Goal: Check status: Check status

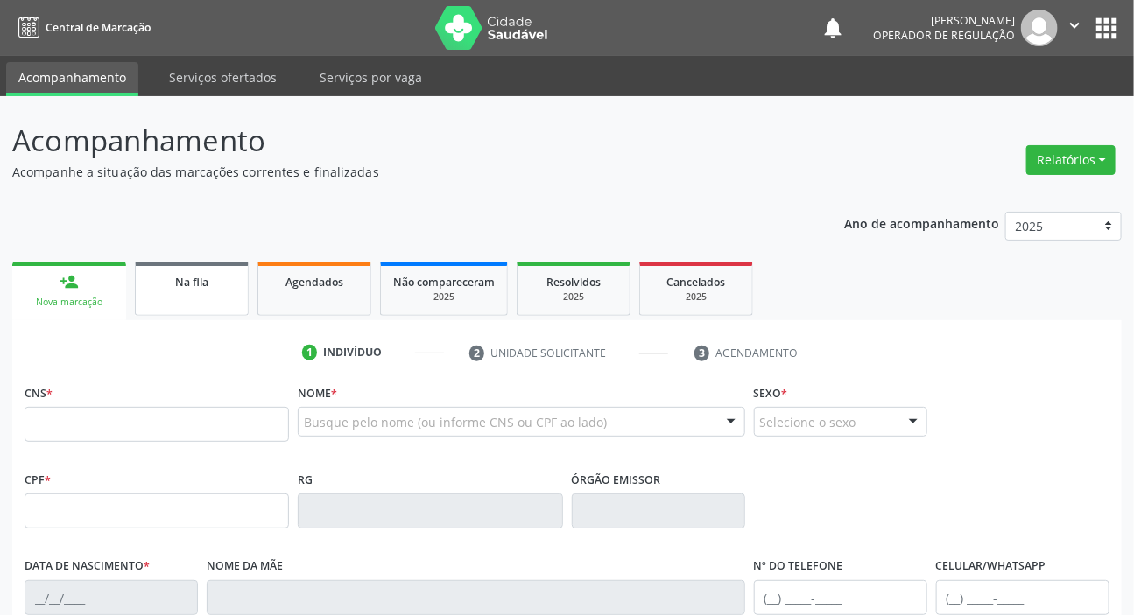
click at [219, 291] on link "Na fila" at bounding box center [192, 289] width 114 height 54
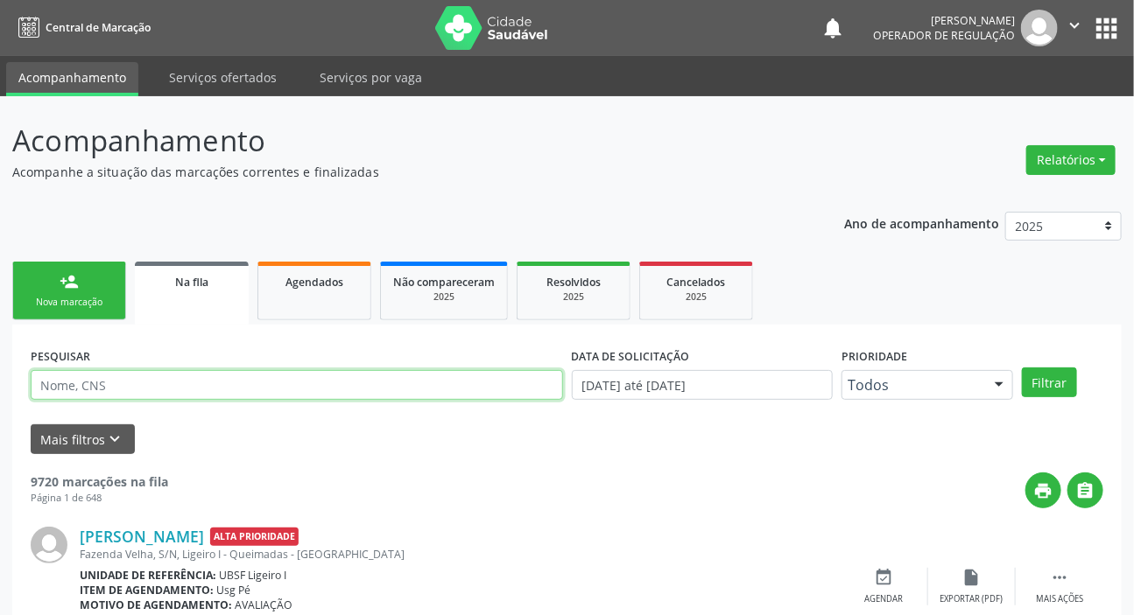
click at [151, 384] on input "text" at bounding box center [297, 385] width 532 height 30
click at [1022, 368] on button "Filtrar" at bounding box center [1049, 383] width 55 height 30
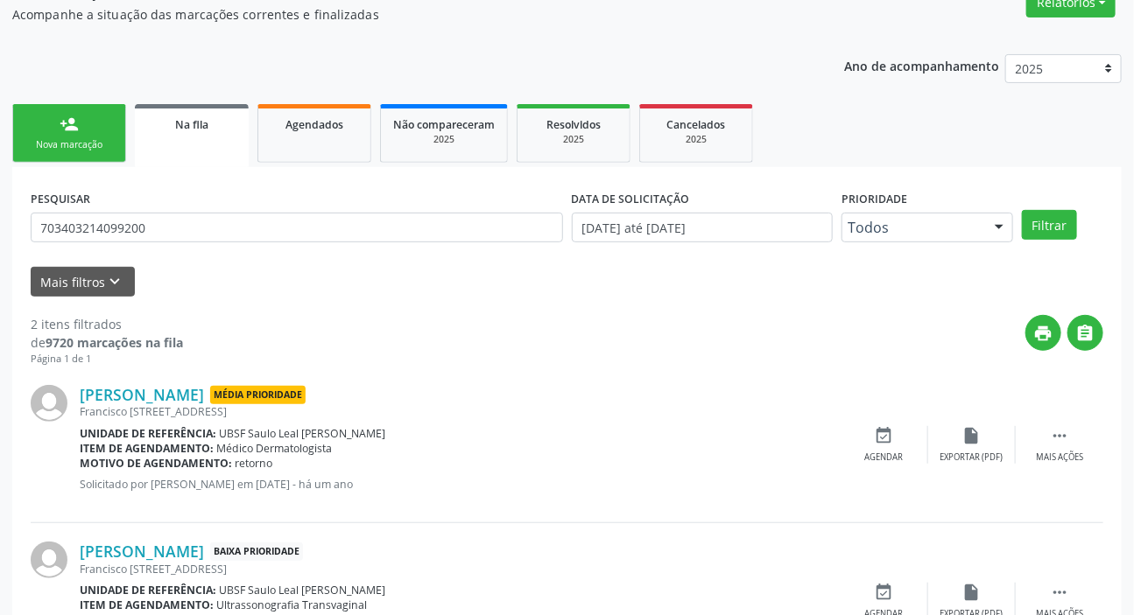
scroll to position [251, 0]
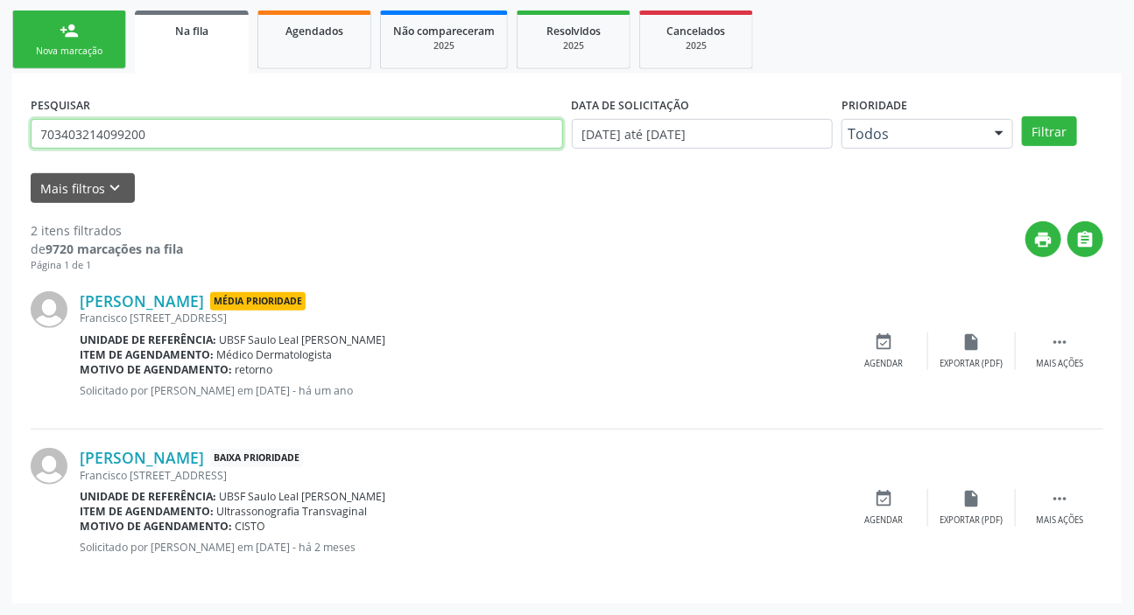
click at [361, 137] on input "703403214099200" at bounding box center [297, 134] width 532 height 30
click at [1022, 116] on button "Filtrar" at bounding box center [1049, 131] width 55 height 30
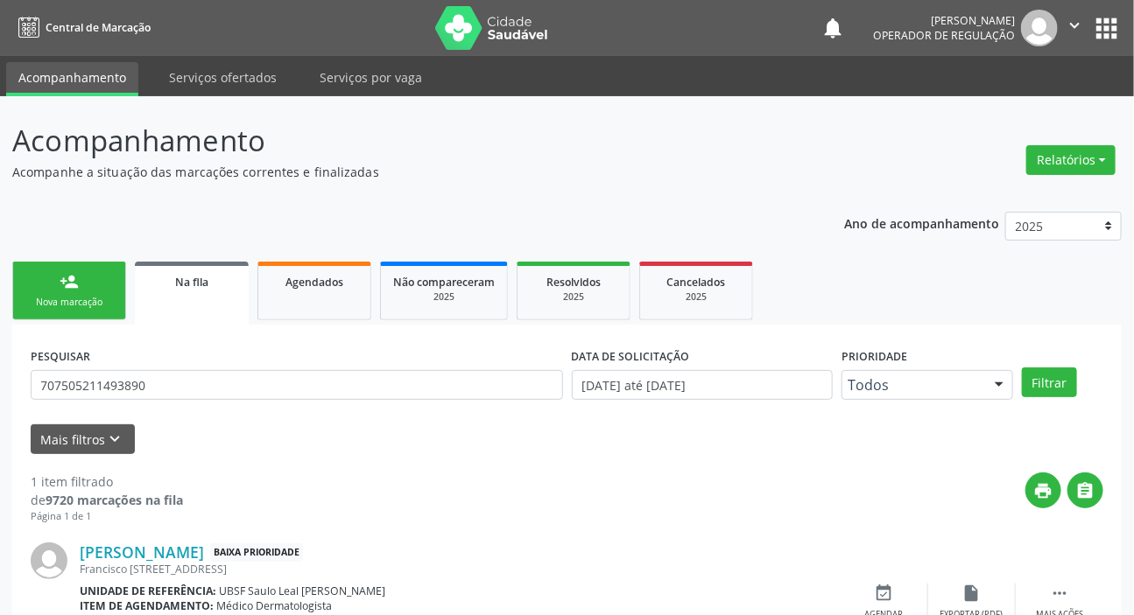
scroll to position [95, 0]
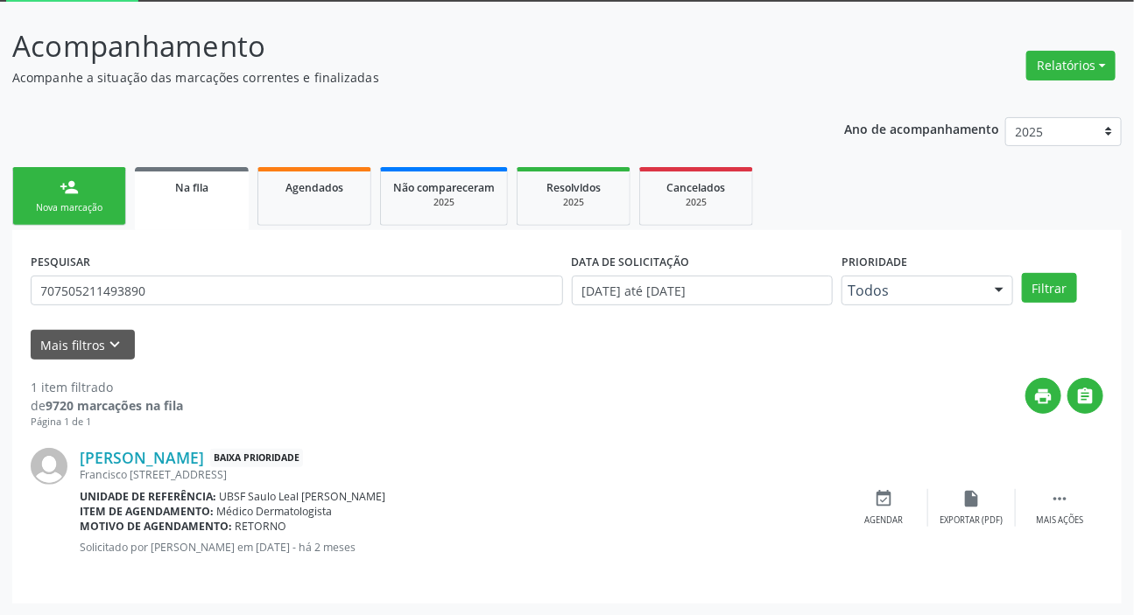
drag, startPoint x: 73, startPoint y: 457, endPoint x: 285, endPoint y: 455, distance: 212.7
click at [285, 455] on div "[PERSON_NAME] Baixa Prioridade [PERSON_NAME][STREET_ADDRESS] Unidade de referên…" at bounding box center [567, 508] width 1072 height 156
copy div "[PERSON_NAME]"
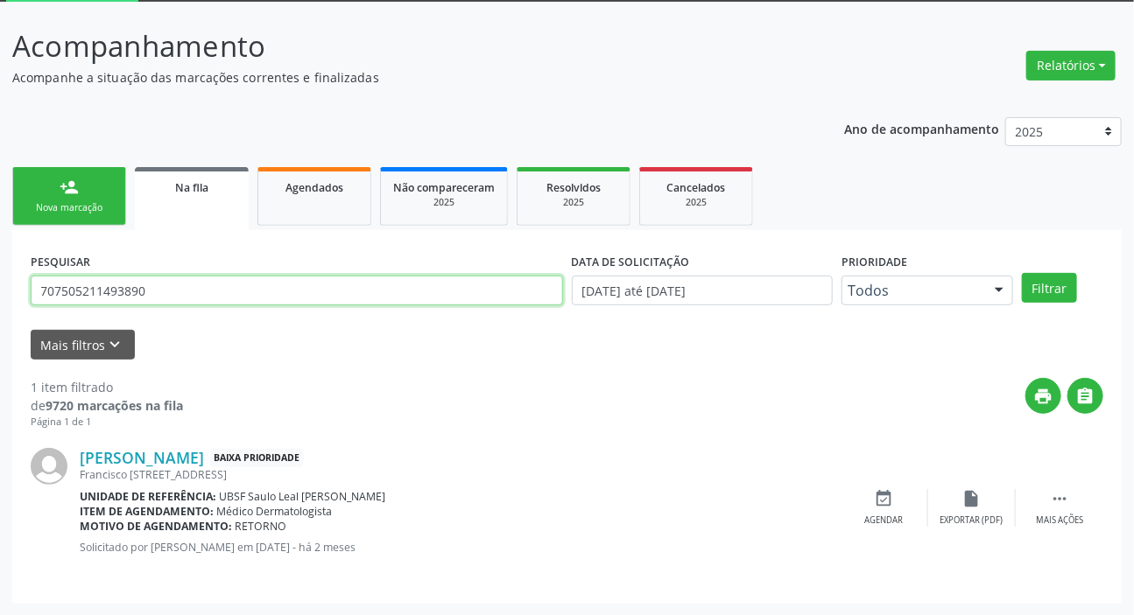
click at [119, 280] on input "707505211493890" at bounding box center [297, 291] width 532 height 30
click at [122, 278] on input "707505211493890" at bounding box center [297, 291] width 532 height 30
click at [124, 278] on input "707505211493890" at bounding box center [297, 291] width 532 height 30
click at [114, 285] on input "707505211493890" at bounding box center [297, 291] width 532 height 30
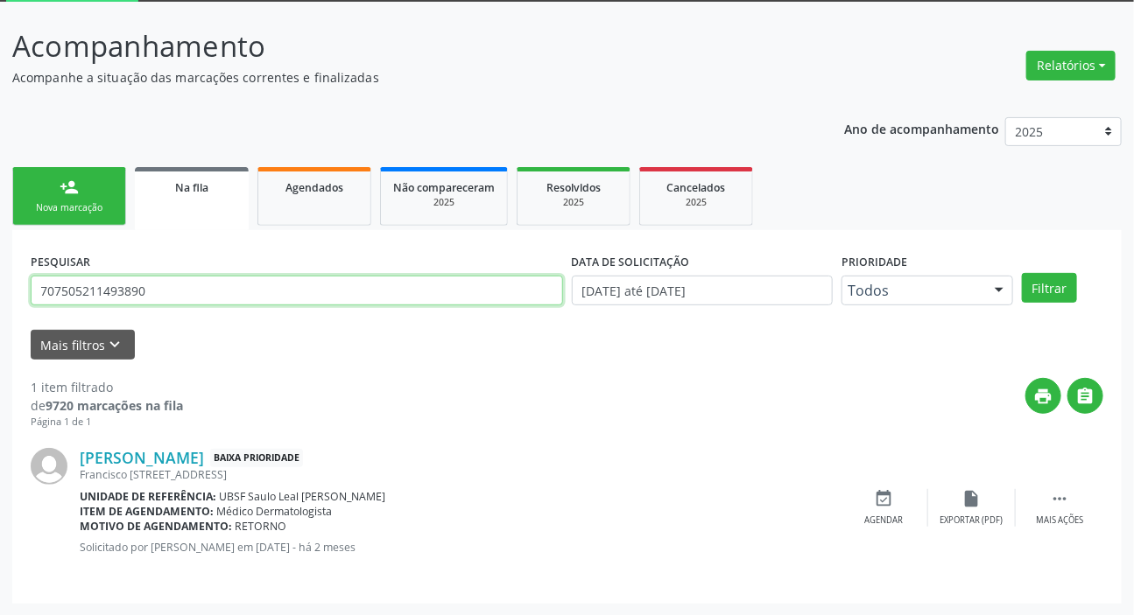
click at [114, 285] on input "707505211493890" at bounding box center [297, 291] width 532 height 30
type input "06353824408"
click at [1022, 273] on button "Filtrar" at bounding box center [1049, 288] width 55 height 30
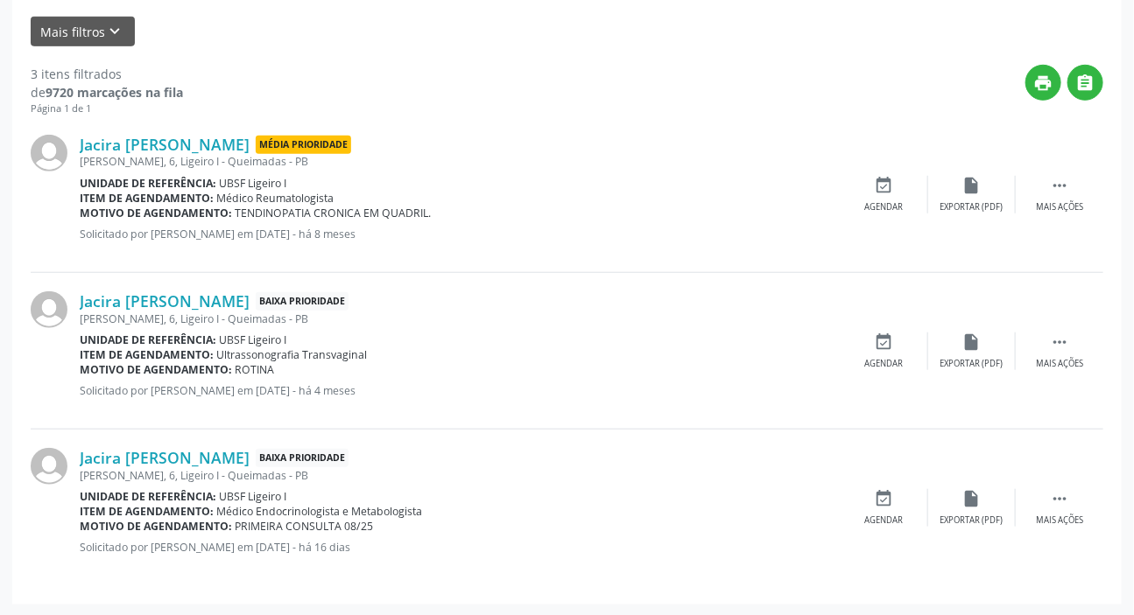
scroll to position [0, 0]
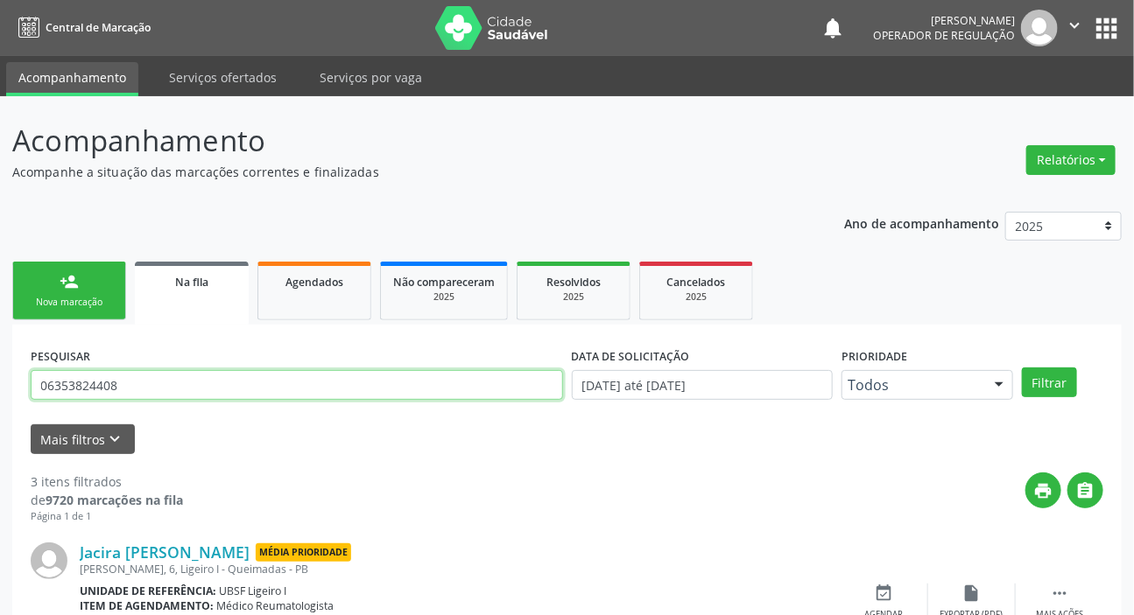
click at [214, 391] on input "06353824408" at bounding box center [297, 385] width 532 height 30
click at [212, 389] on input "06353824408" at bounding box center [297, 385] width 532 height 30
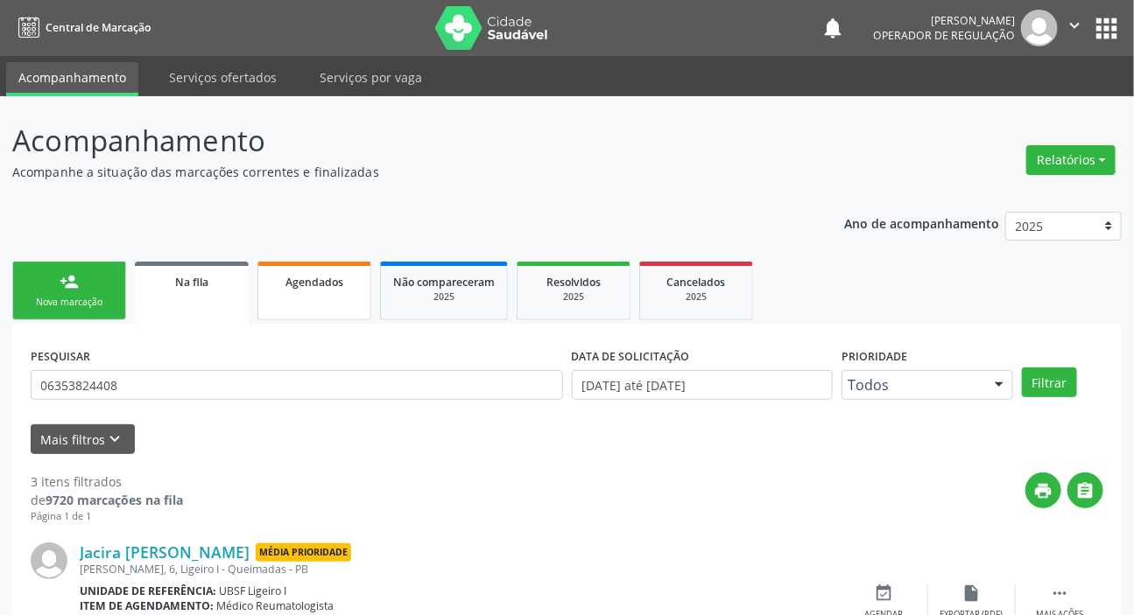
click at [278, 285] on div "Agendados" at bounding box center [315, 281] width 88 height 18
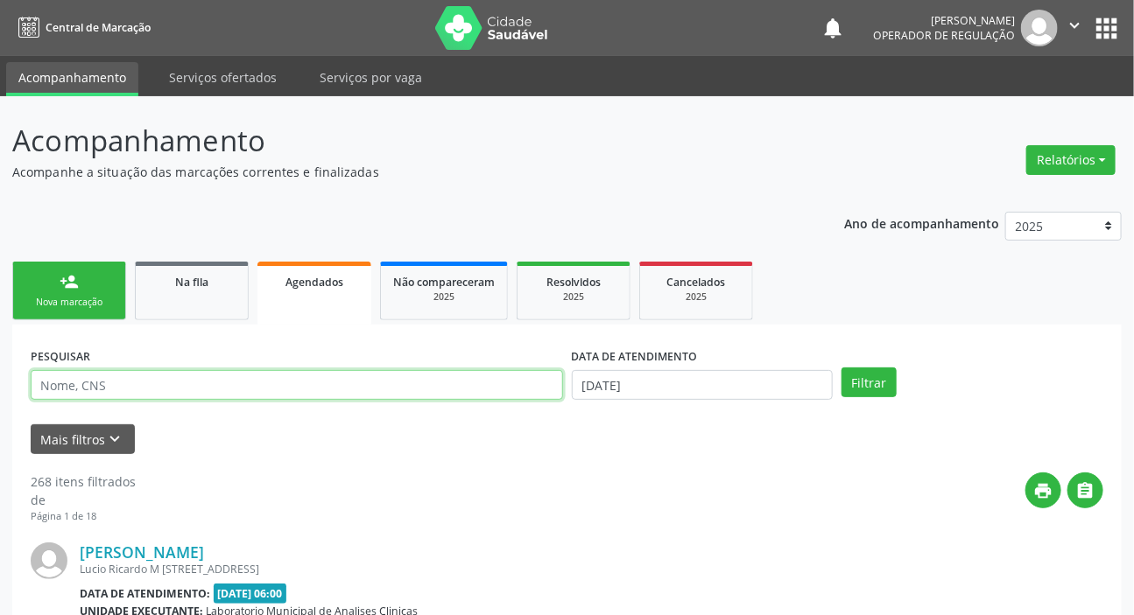
click at [246, 379] on input "text" at bounding box center [297, 385] width 532 height 30
paste input "06353824408"
type input "06353824408"
click at [841, 368] on button "Filtrar" at bounding box center [868, 383] width 55 height 30
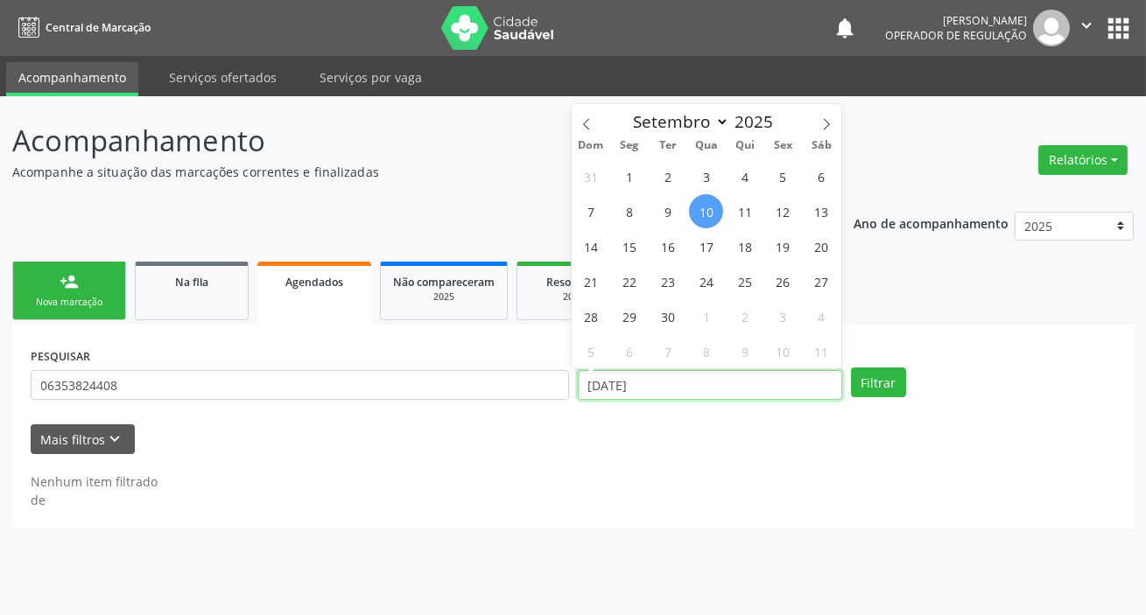
click at [672, 374] on input "[DATE]" at bounding box center [710, 385] width 264 height 30
click at [866, 390] on button "Filtrar" at bounding box center [878, 383] width 55 height 30
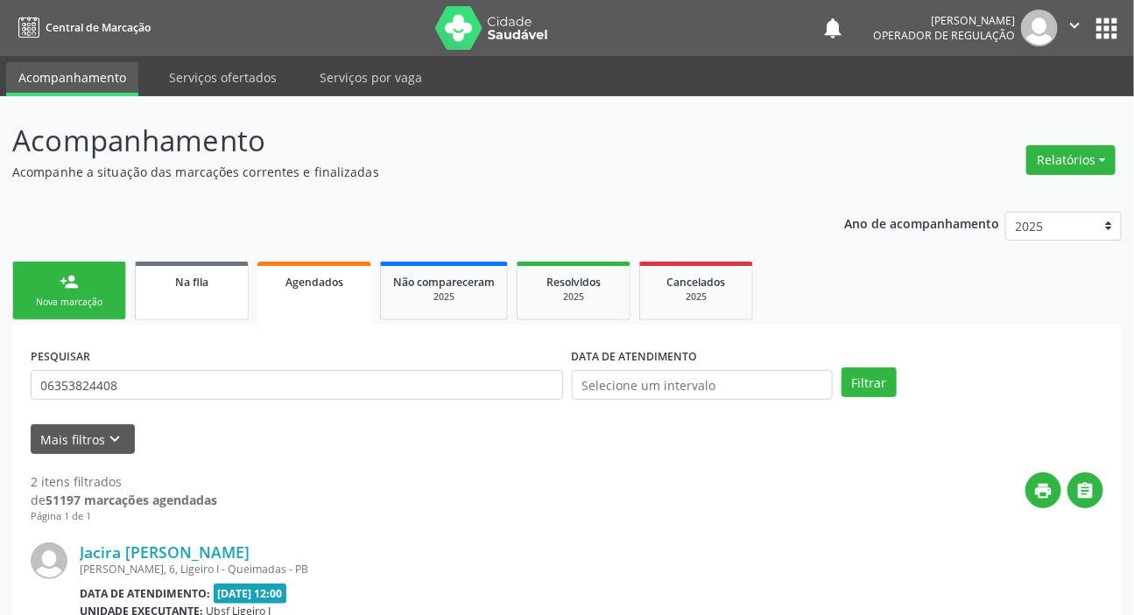
click at [199, 289] on div "Na fila" at bounding box center [192, 281] width 88 height 18
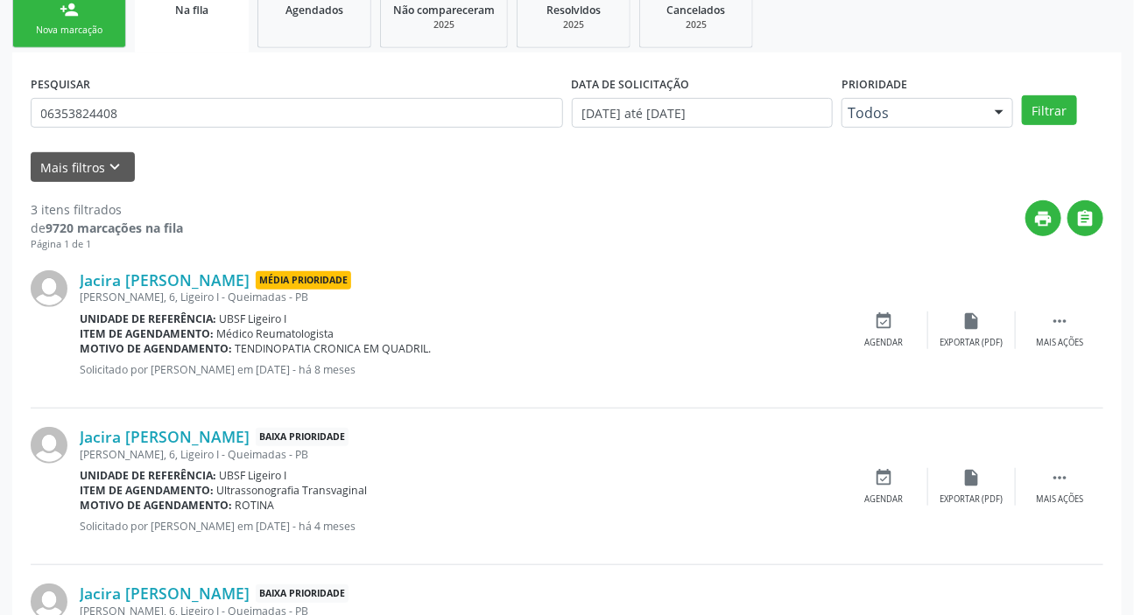
scroll to position [79, 0]
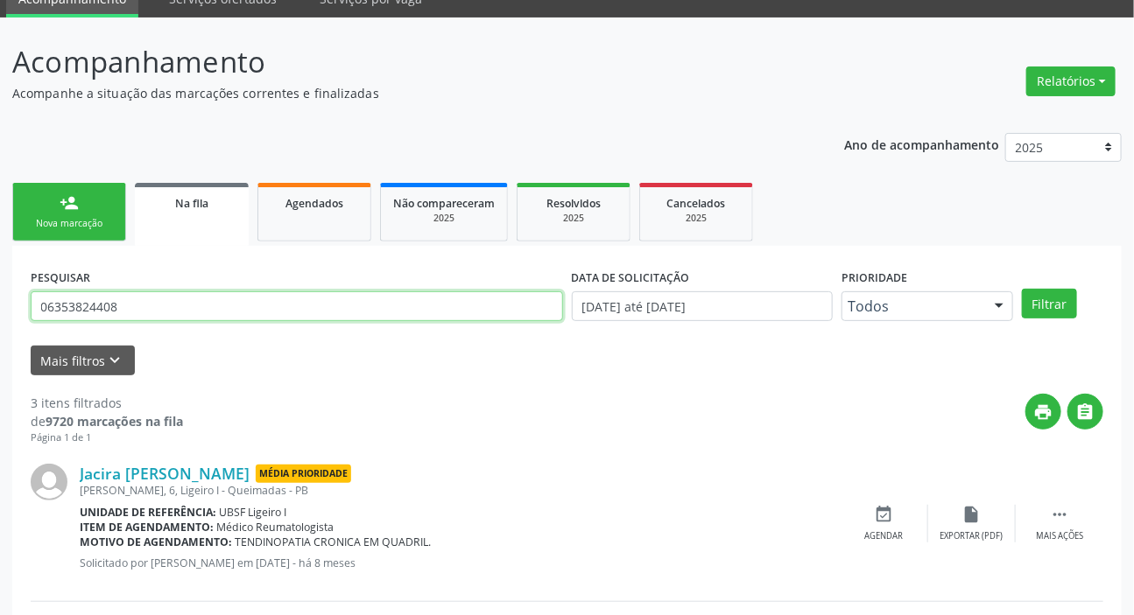
click at [149, 295] on input "06353824408" at bounding box center [297, 307] width 532 height 30
type input "16415135864"
click at [1022, 289] on button "Filtrar" at bounding box center [1049, 304] width 55 height 30
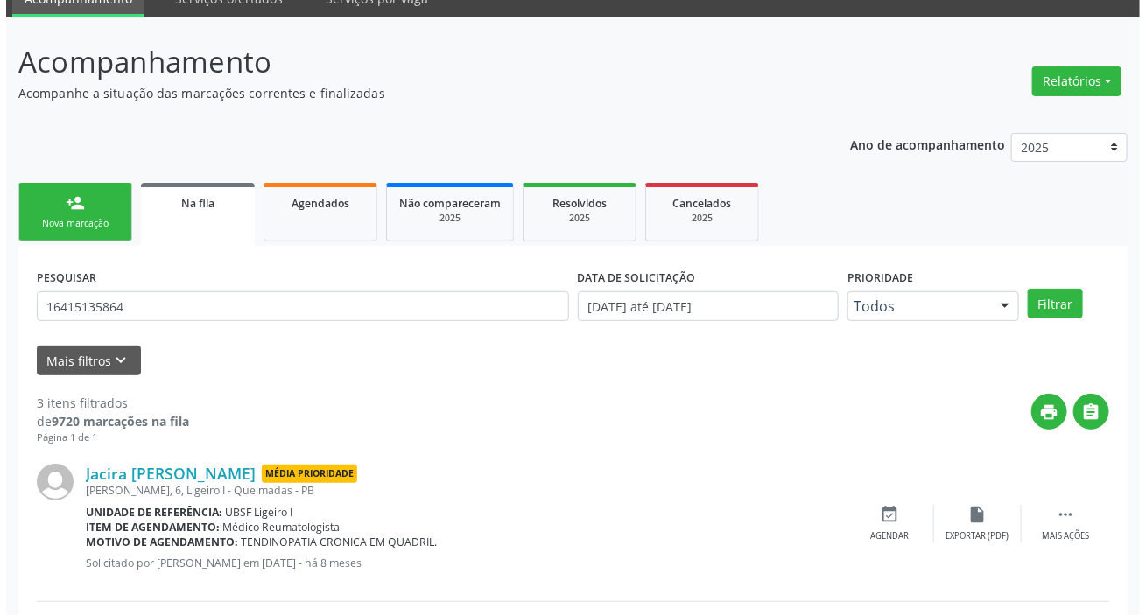
scroll to position [0, 0]
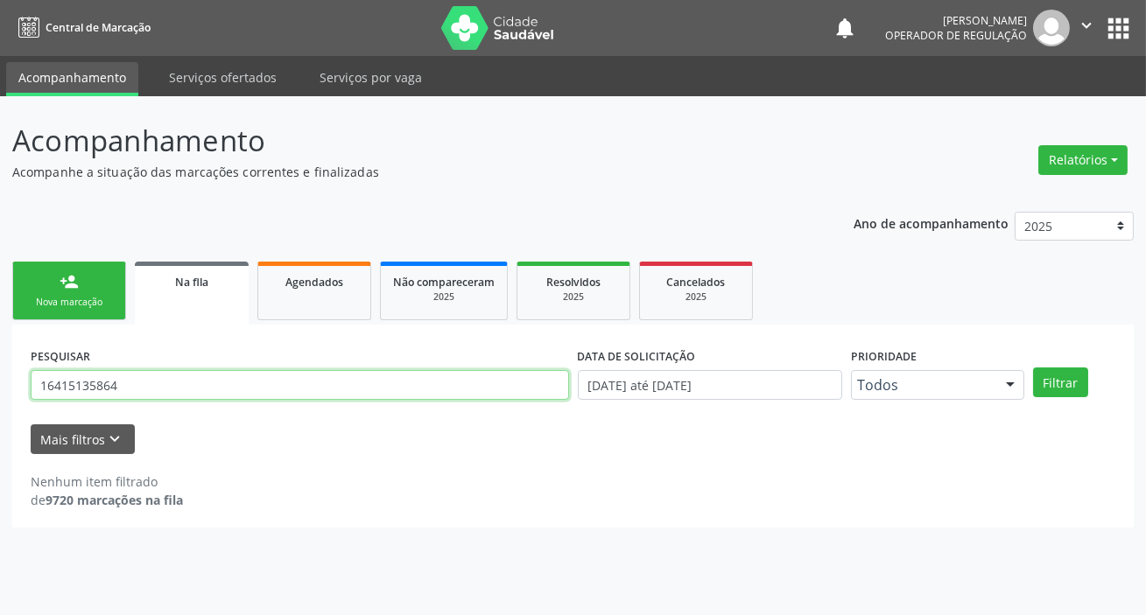
click at [184, 386] on input "16415135864" at bounding box center [300, 385] width 538 height 30
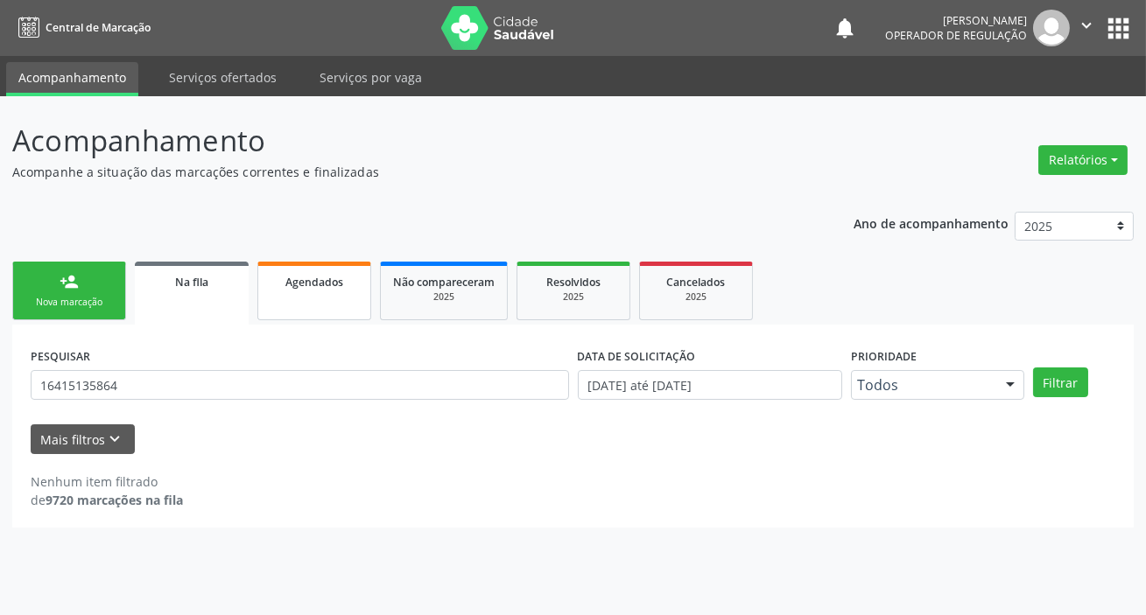
click at [322, 284] on span "Agendados" at bounding box center [314, 282] width 58 height 15
select select "8"
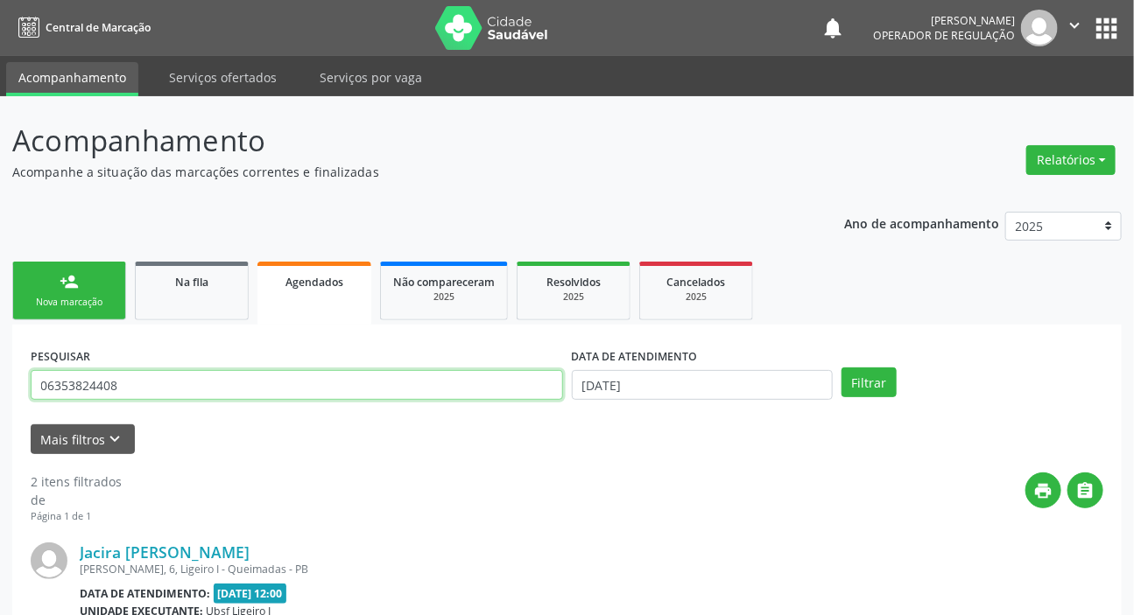
click at [293, 380] on input "06353824408" at bounding box center [297, 385] width 532 height 30
paste input "16415135864"
type input "16415135864"
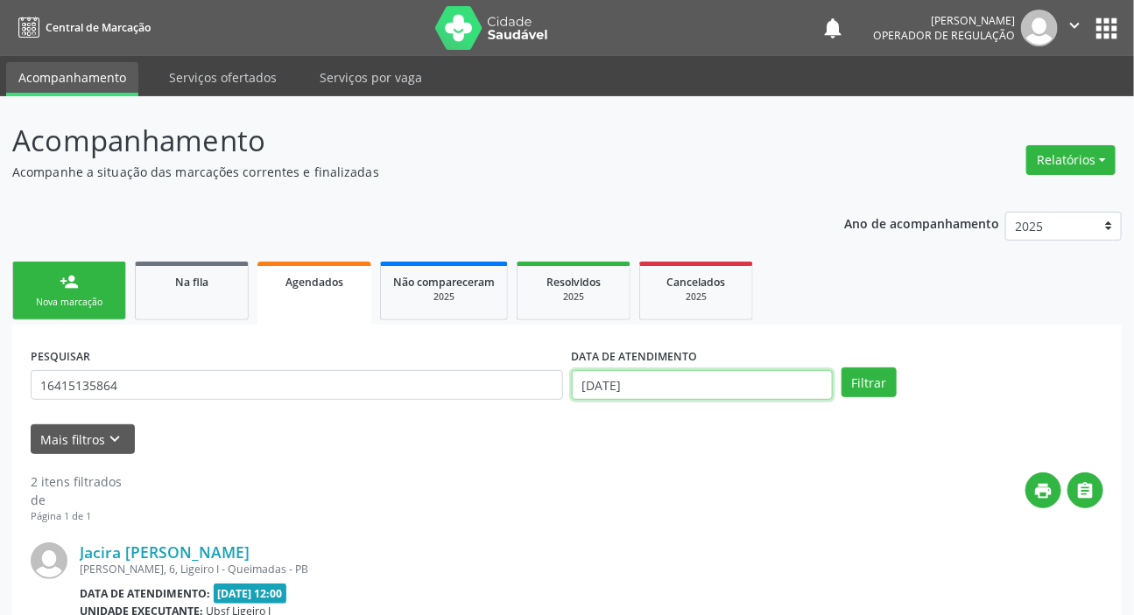
click at [647, 375] on input "[DATE]" at bounding box center [703, 385] width 262 height 30
click at [884, 376] on button "Filtrar" at bounding box center [868, 383] width 55 height 30
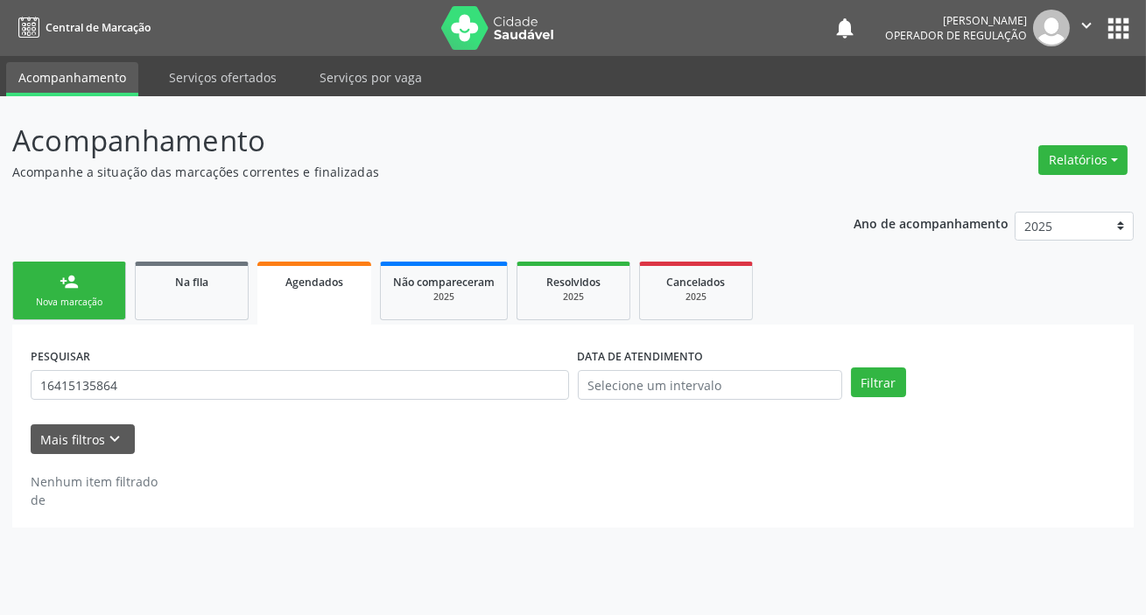
click at [1116, 19] on button "apps" at bounding box center [1118, 28] width 31 height 31
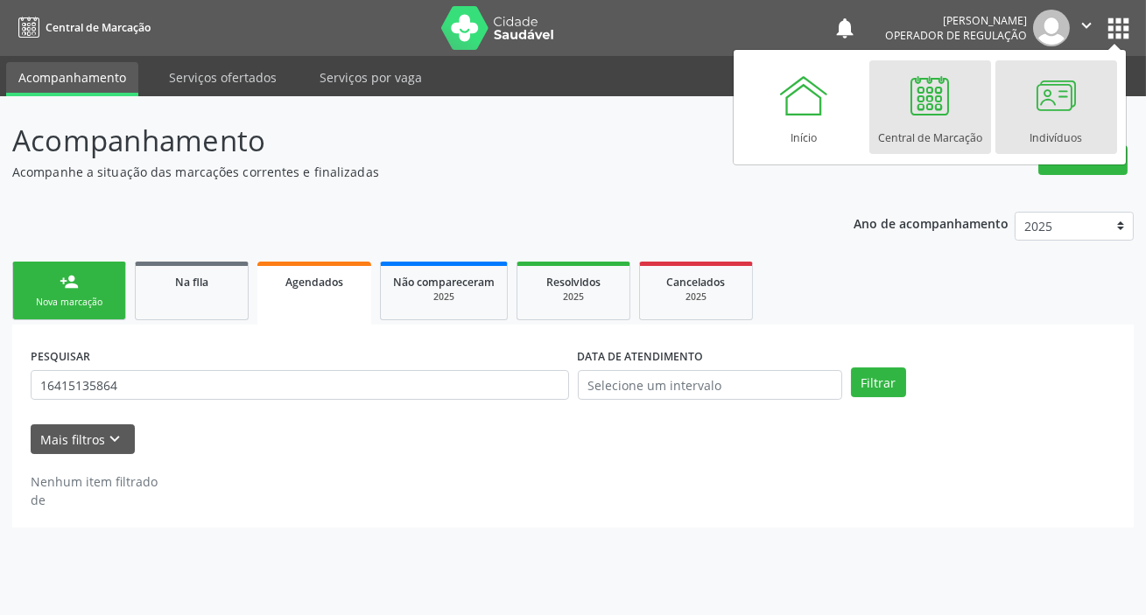
click at [1009, 102] on link "Indivíduos" at bounding box center [1056, 107] width 122 height 94
